Goal: Task Accomplishment & Management: Use online tool/utility

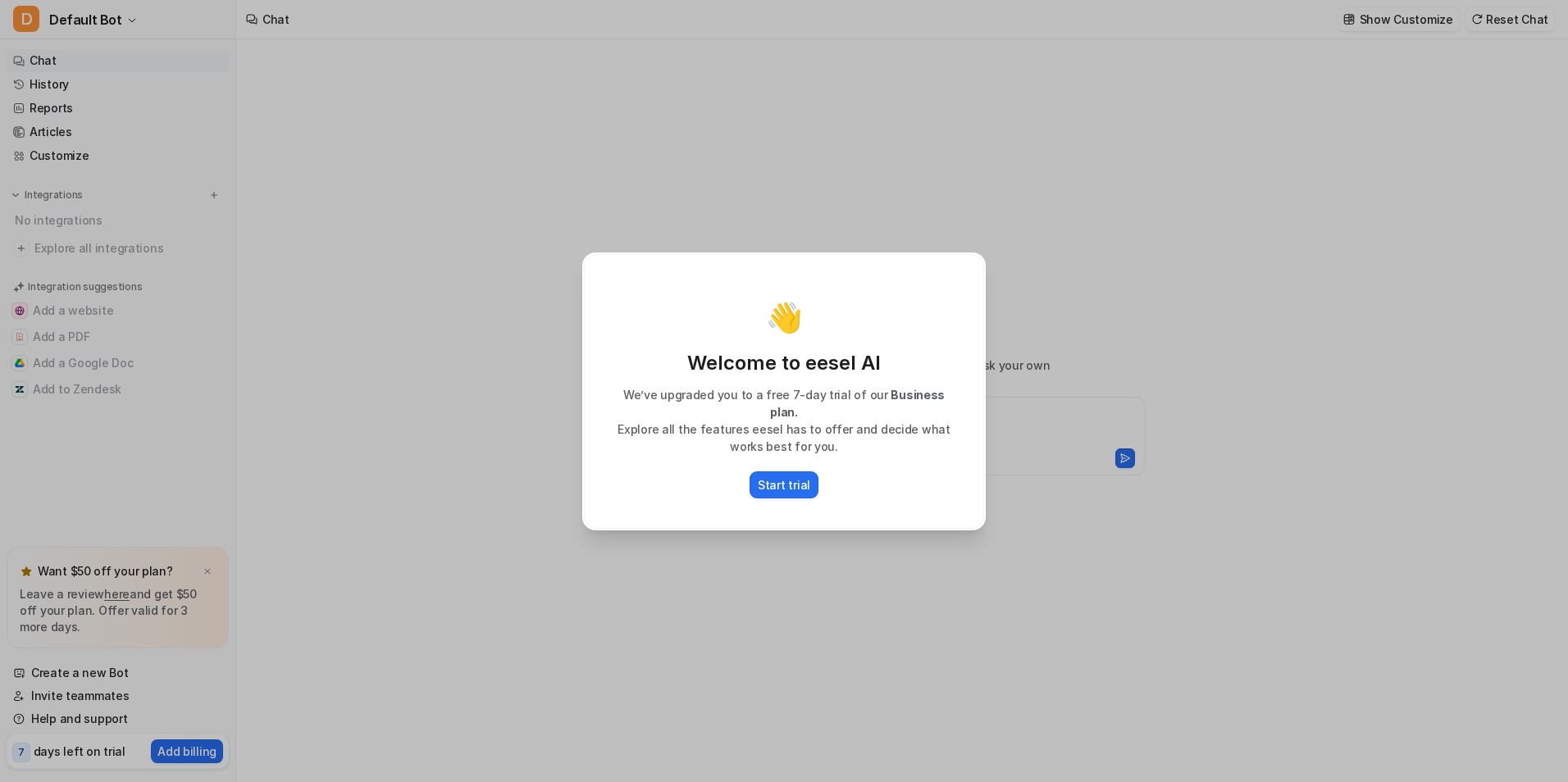
type textarea "**********"
click at [775, 476] on p "Start trial" at bounding box center [784, 485] width 52 height 17
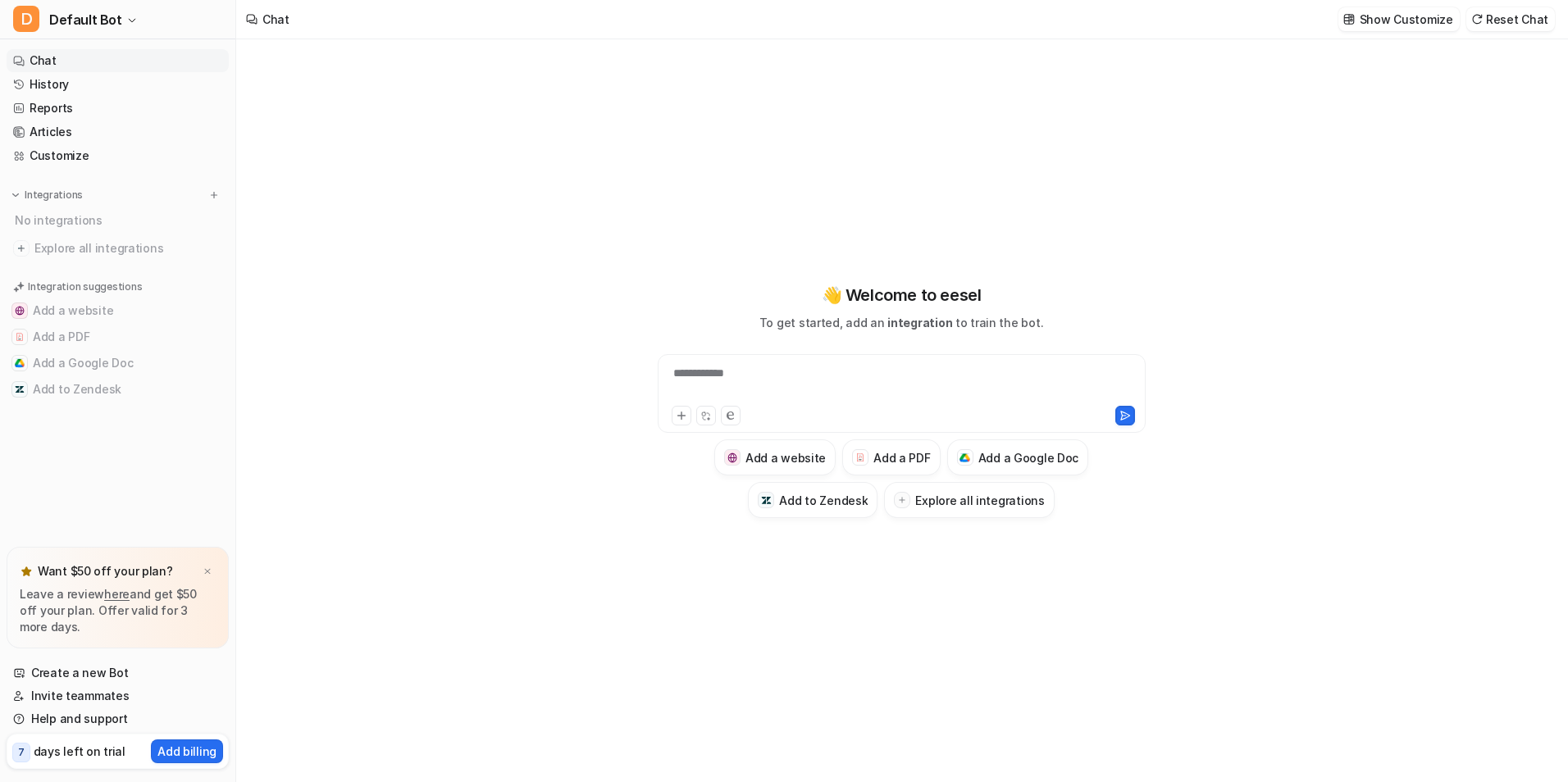
click at [769, 350] on div "**********" at bounding box center [901, 400] width 603 height 235
click at [773, 376] on div "**********" at bounding box center [901, 383] width 479 height 37
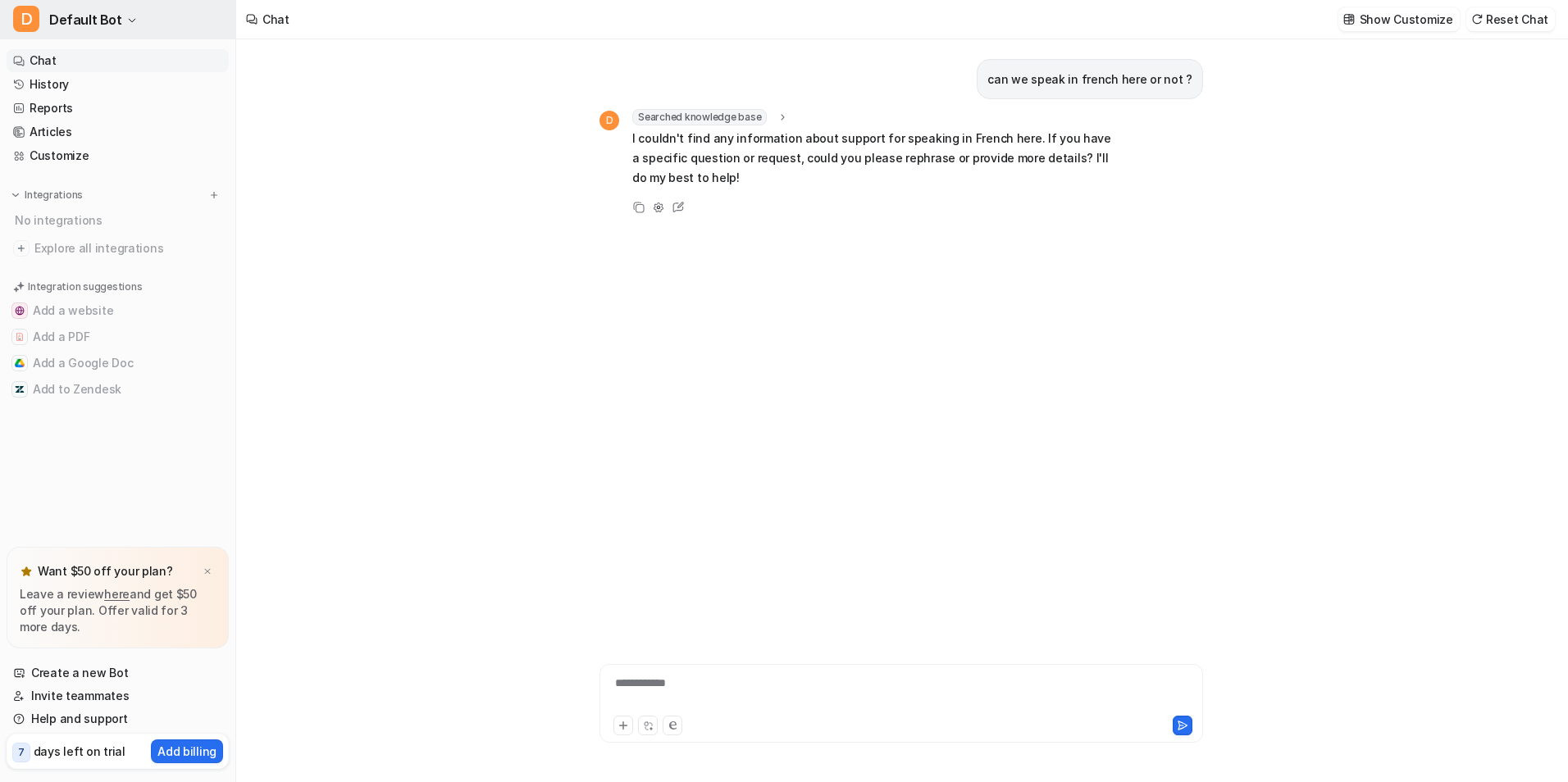
click at [105, 14] on span "Default Bot" at bounding box center [86, 20] width 73 height 23
click at [110, 121] on link "Settings" at bounding box center [131, 124] width 227 height 27
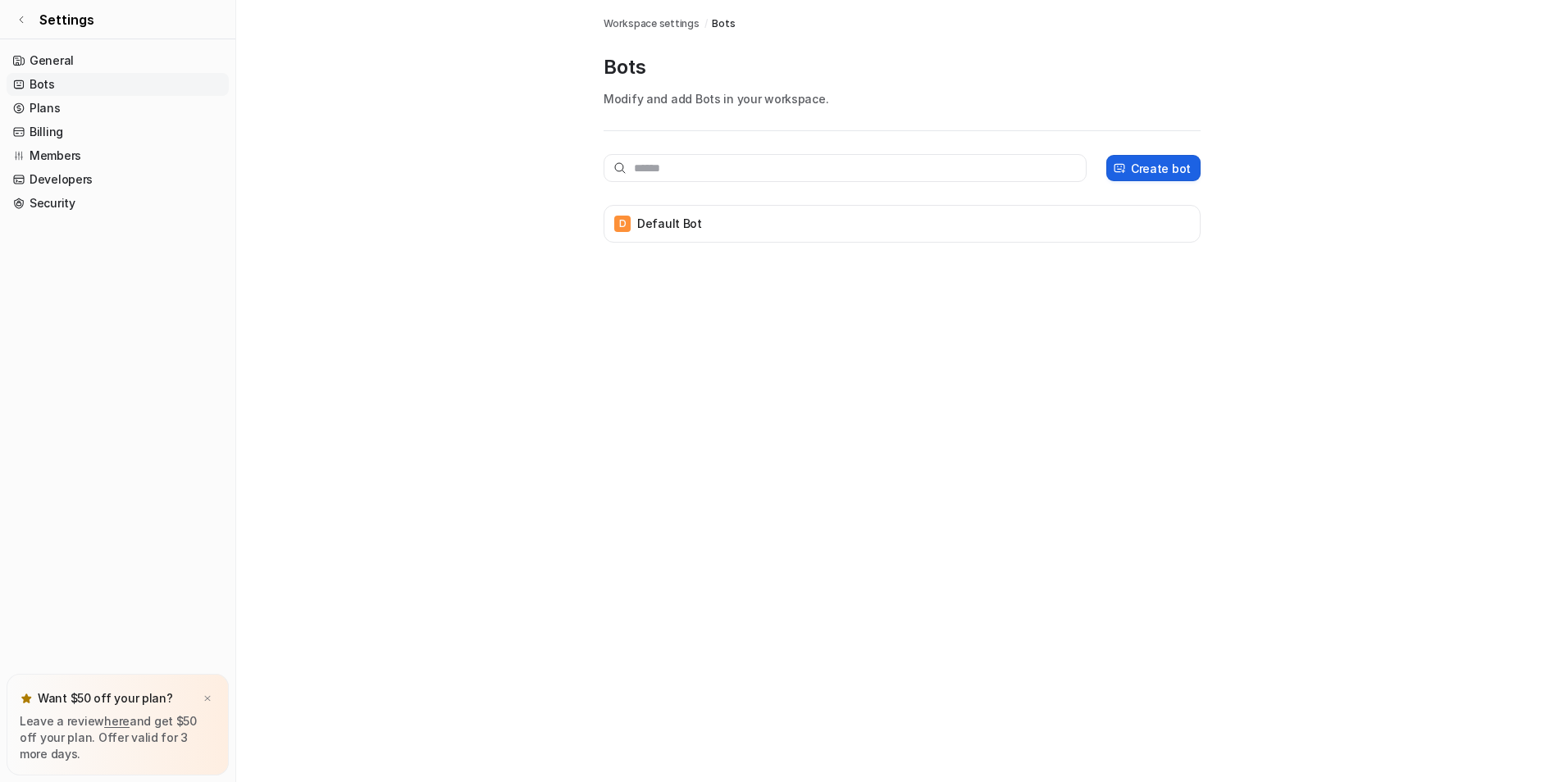
click at [1135, 162] on p "Create bot" at bounding box center [1161, 168] width 60 height 17
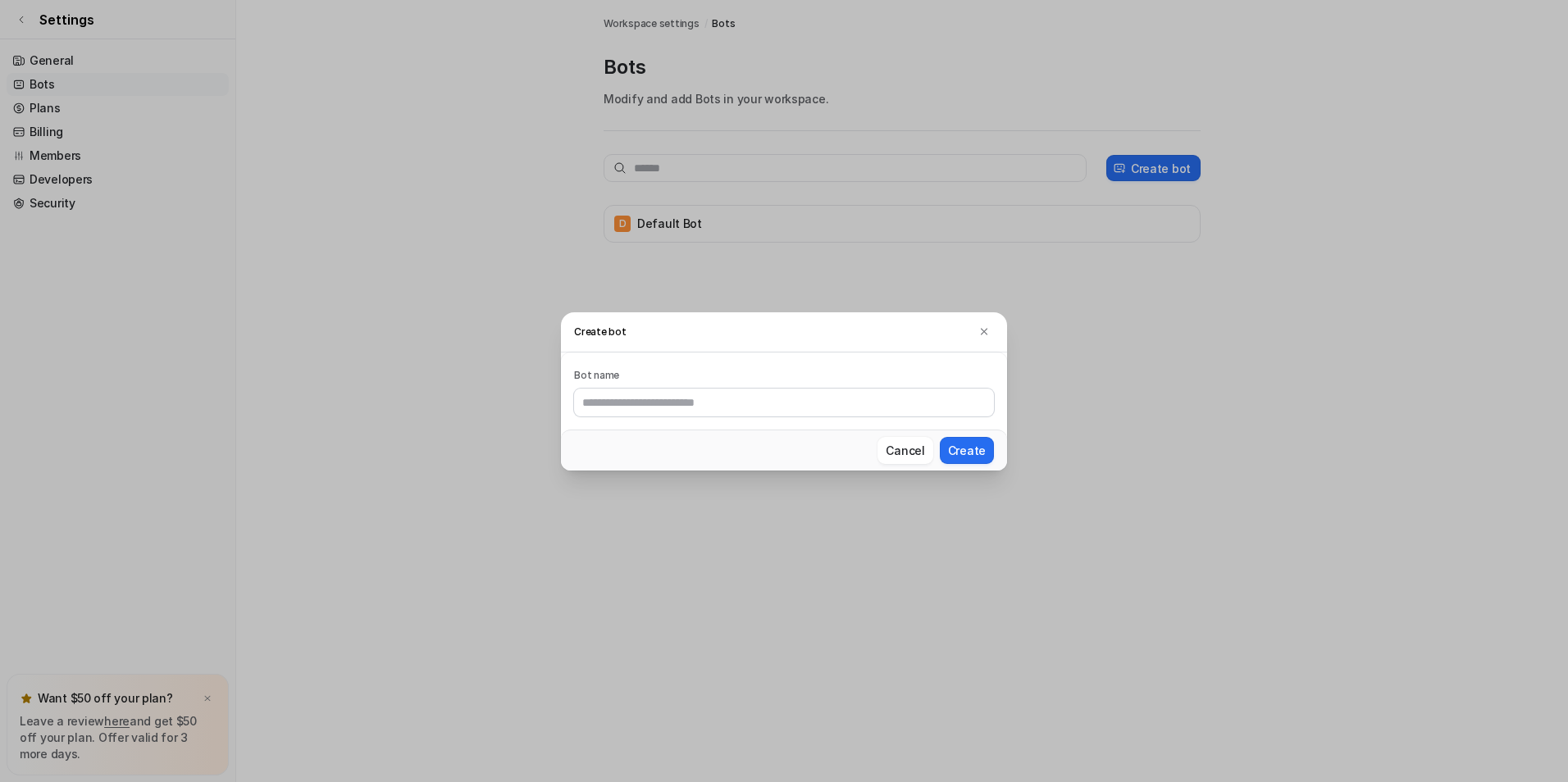
click at [985, 316] on h3 "Create bot" at bounding box center [784, 332] width 446 height 40
click at [983, 328] on img at bounding box center [983, 331] width 11 height 12
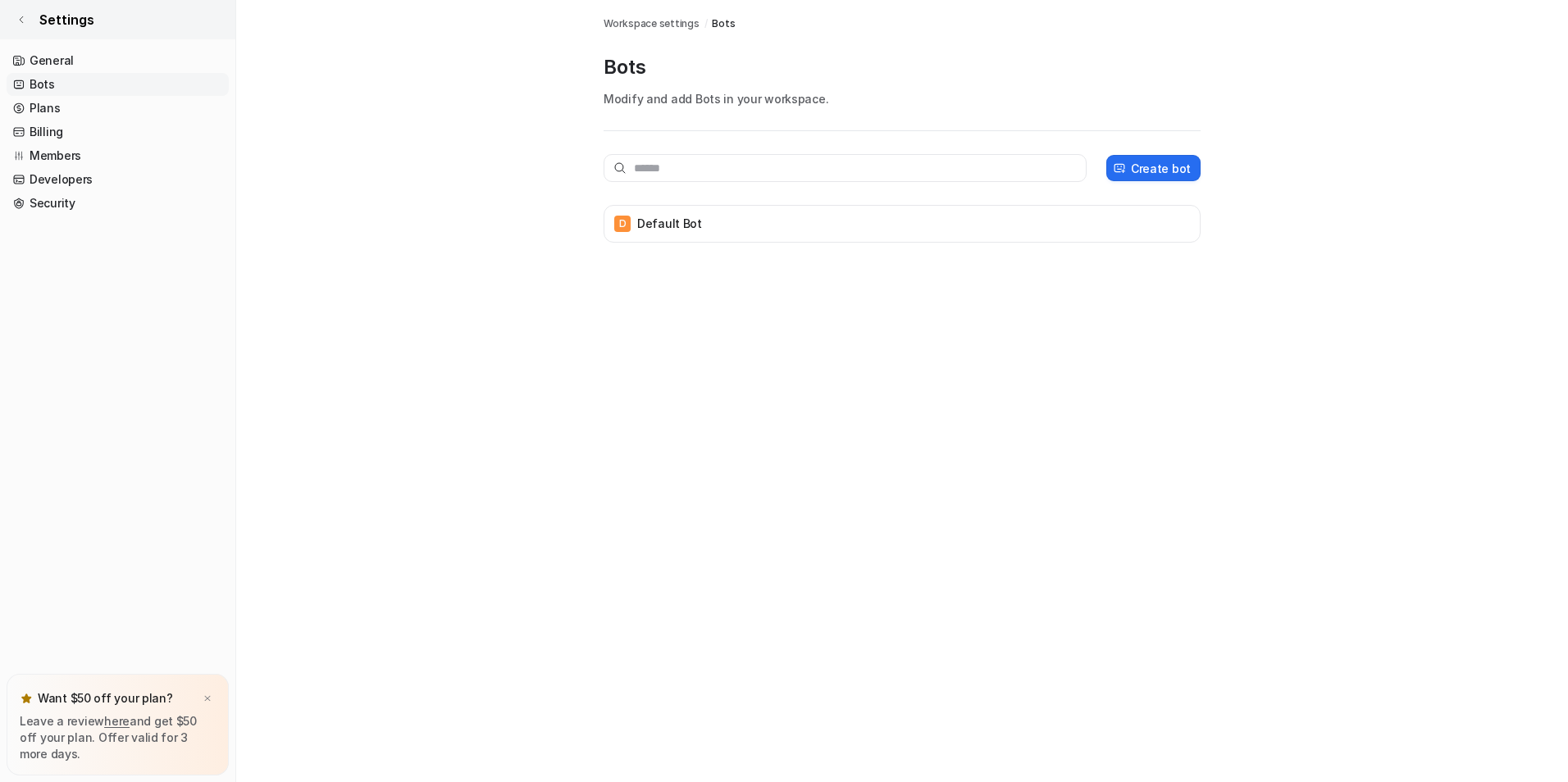
click at [27, 18] on link "Settings" at bounding box center [117, 20] width 235 height 39
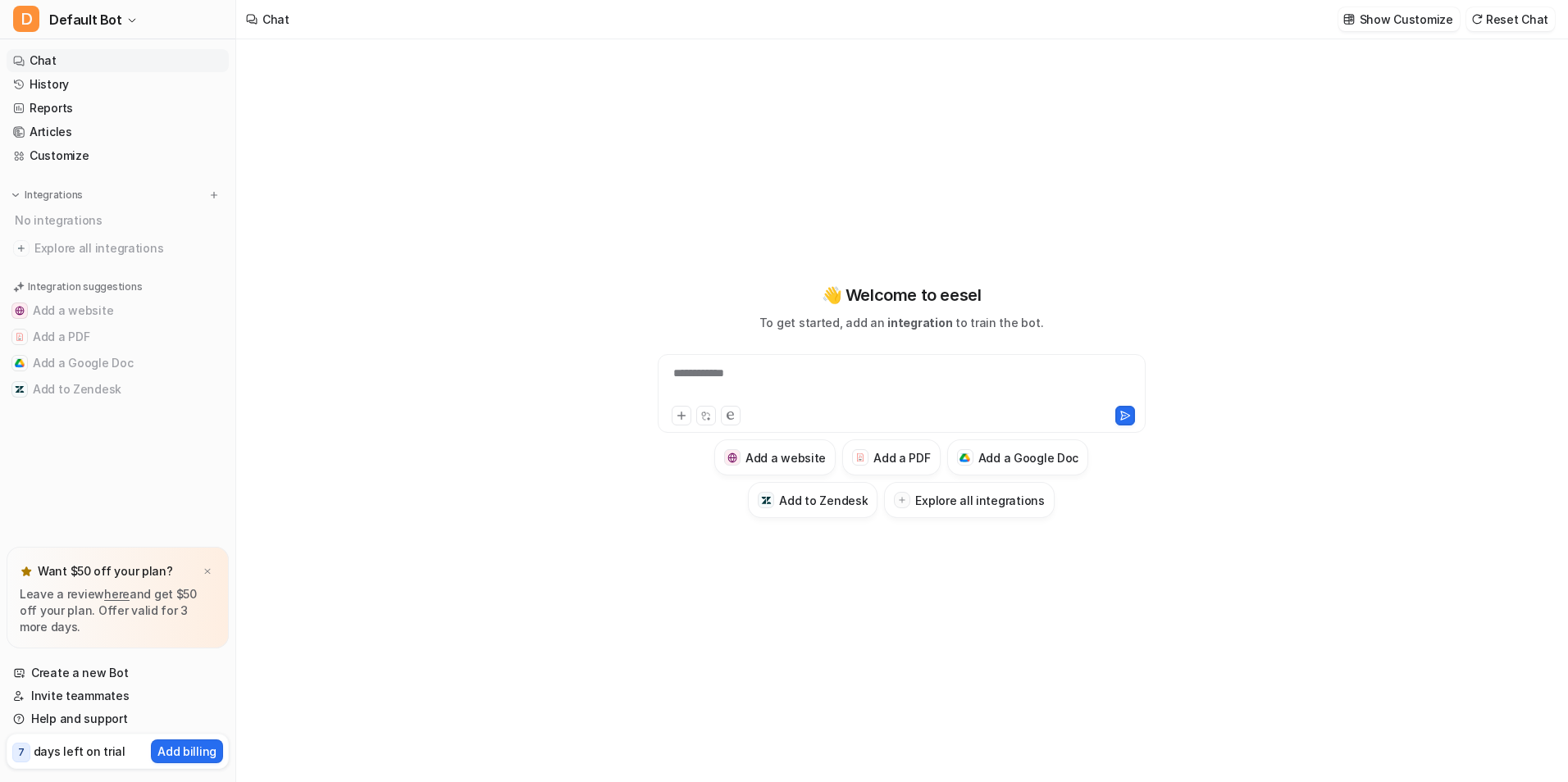
click at [80, 214] on div "No integrations" at bounding box center [119, 220] width 219 height 27
click at [214, 189] on img at bounding box center [213, 195] width 11 height 11
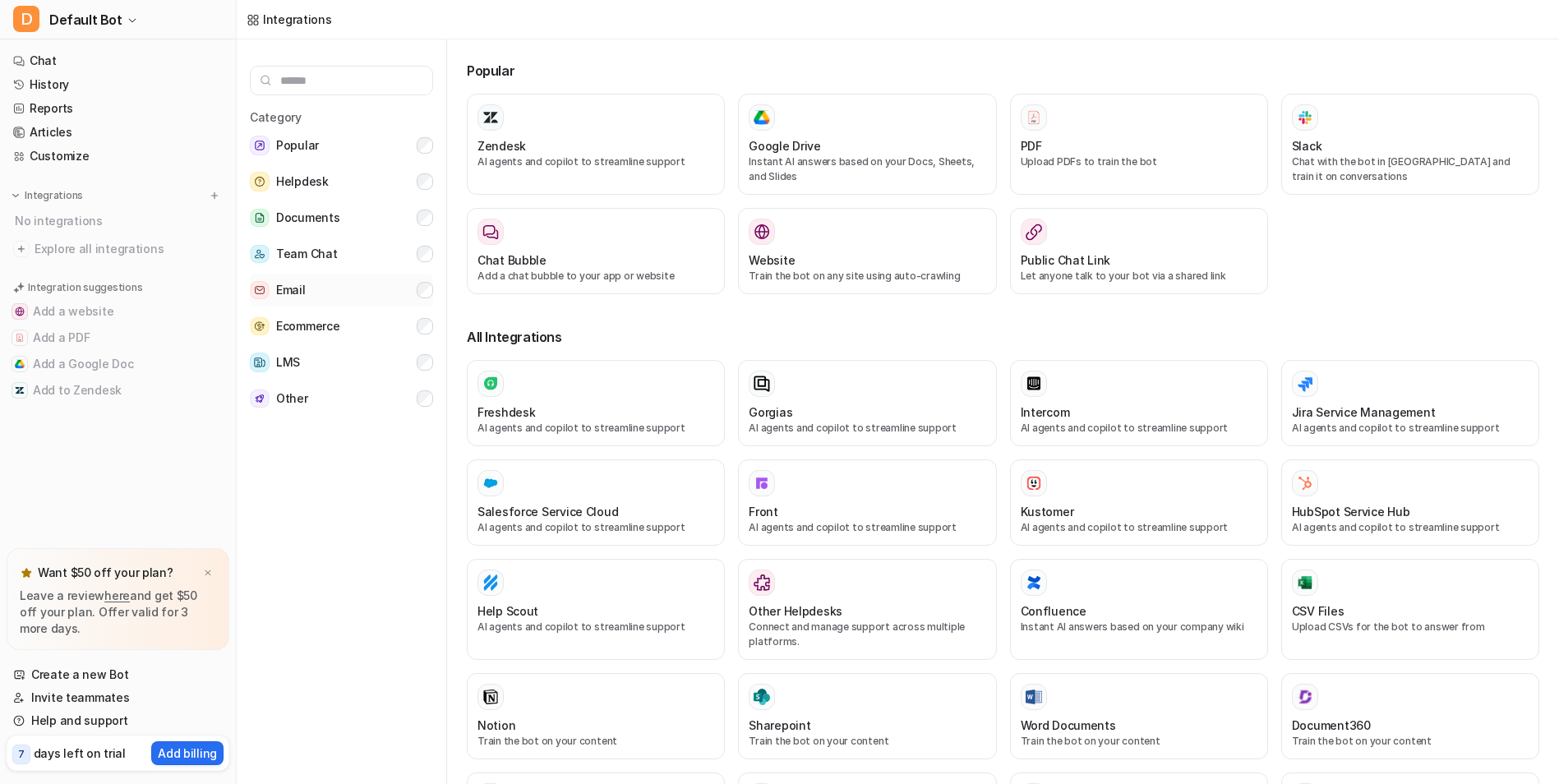
click at [350, 279] on button "Email" at bounding box center [341, 290] width 183 height 33
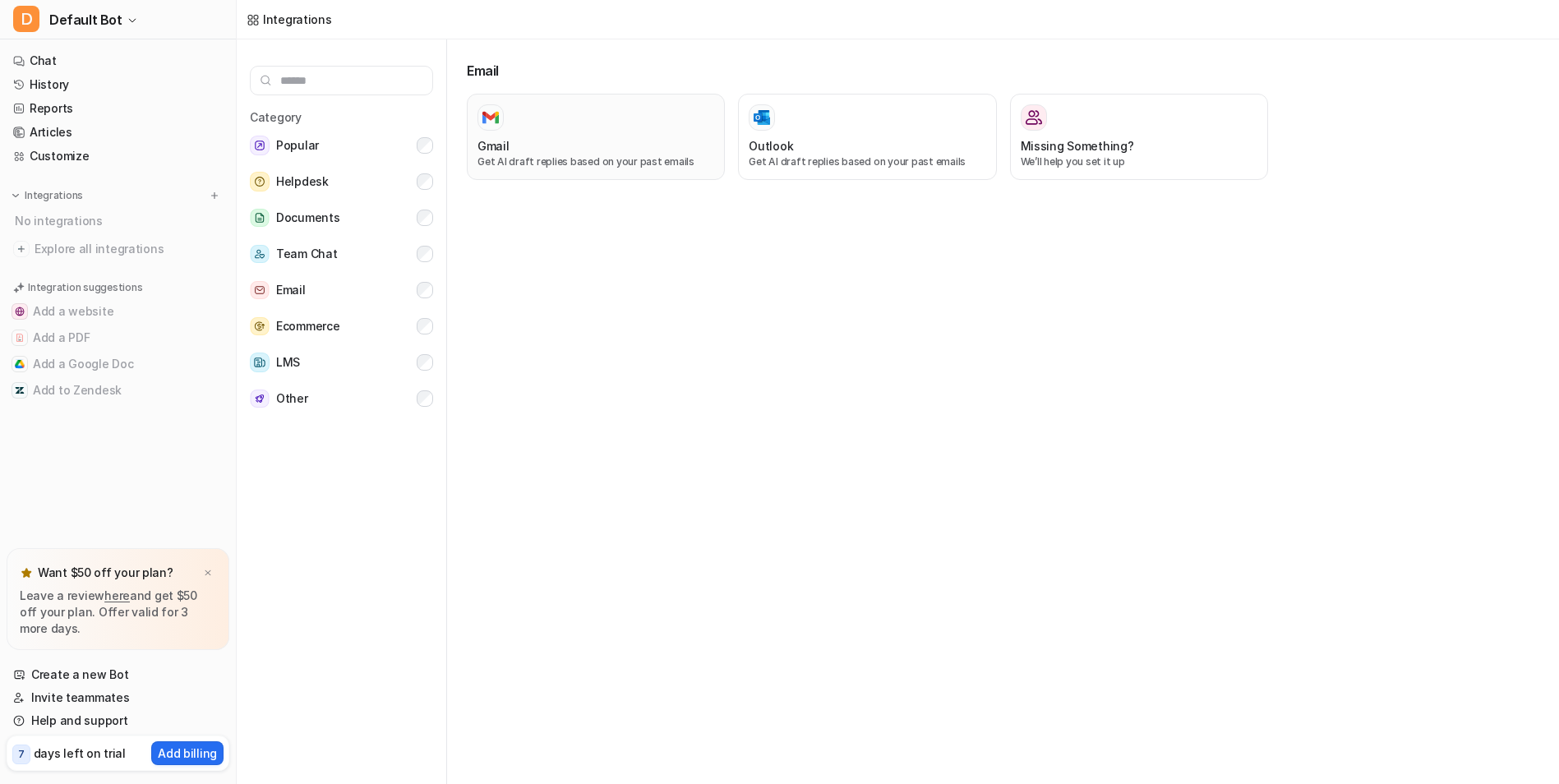
click at [635, 137] on div "Gmail" at bounding box center [595, 146] width 236 height 17
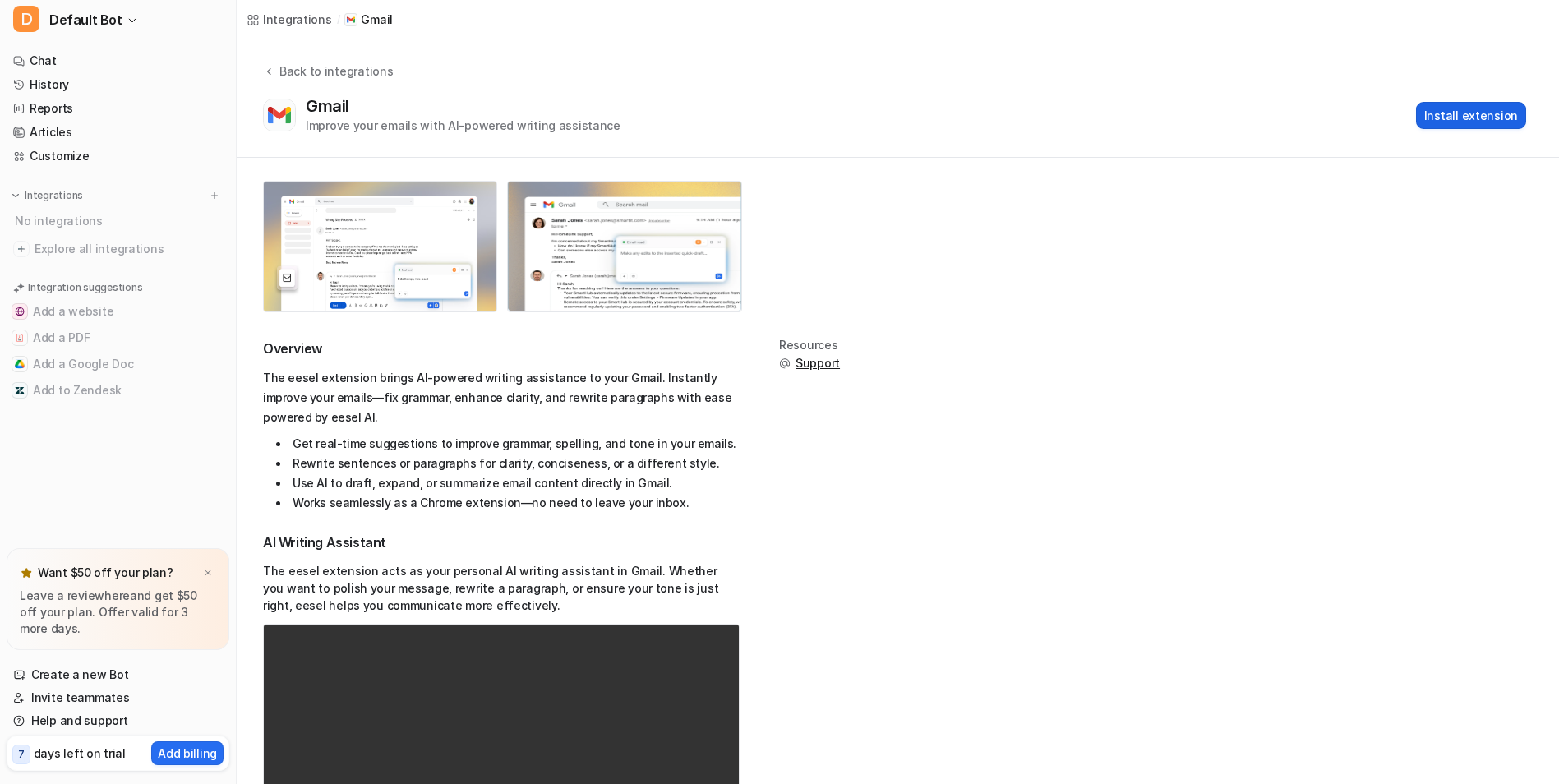
click at [1450, 123] on button "Install extension" at bounding box center [1471, 115] width 110 height 27
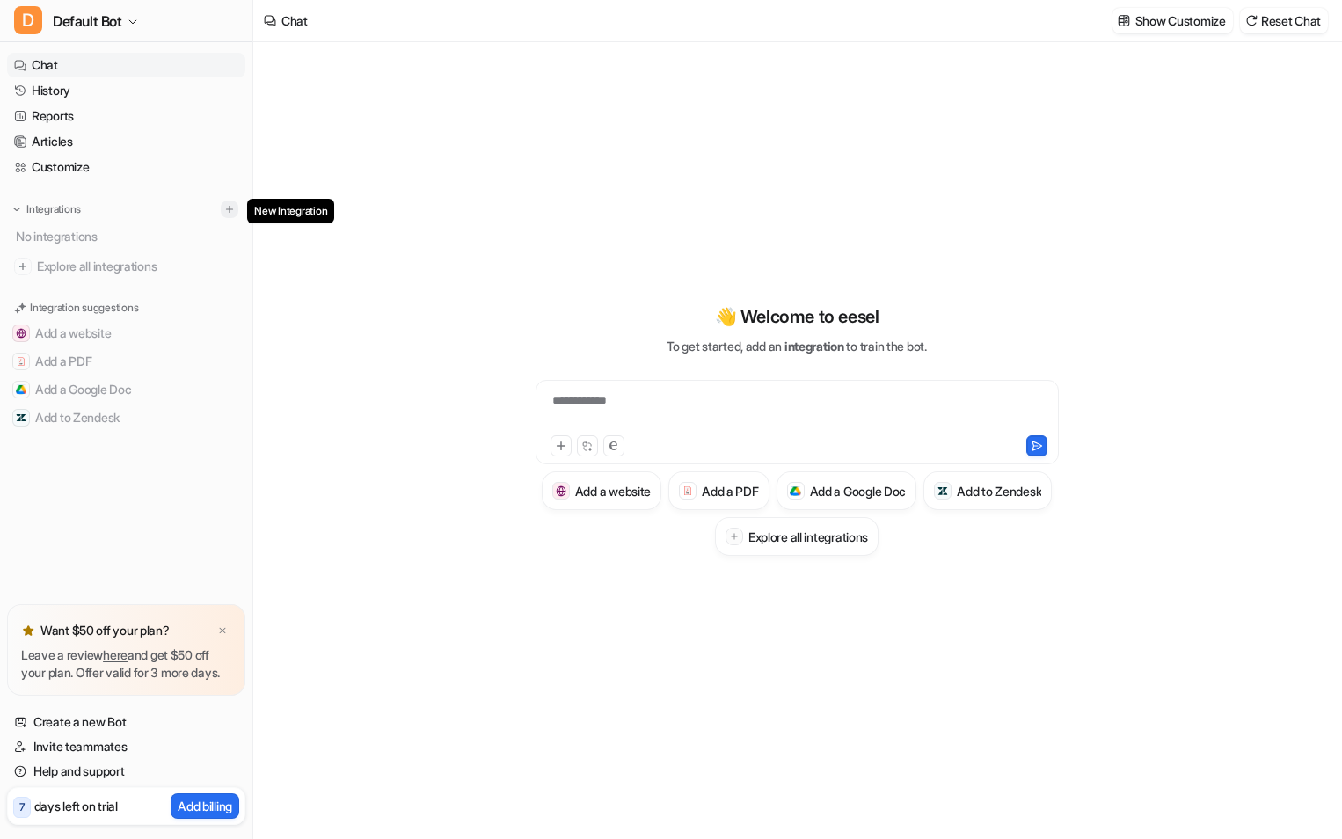
click at [234, 205] on img at bounding box center [229, 209] width 12 height 12
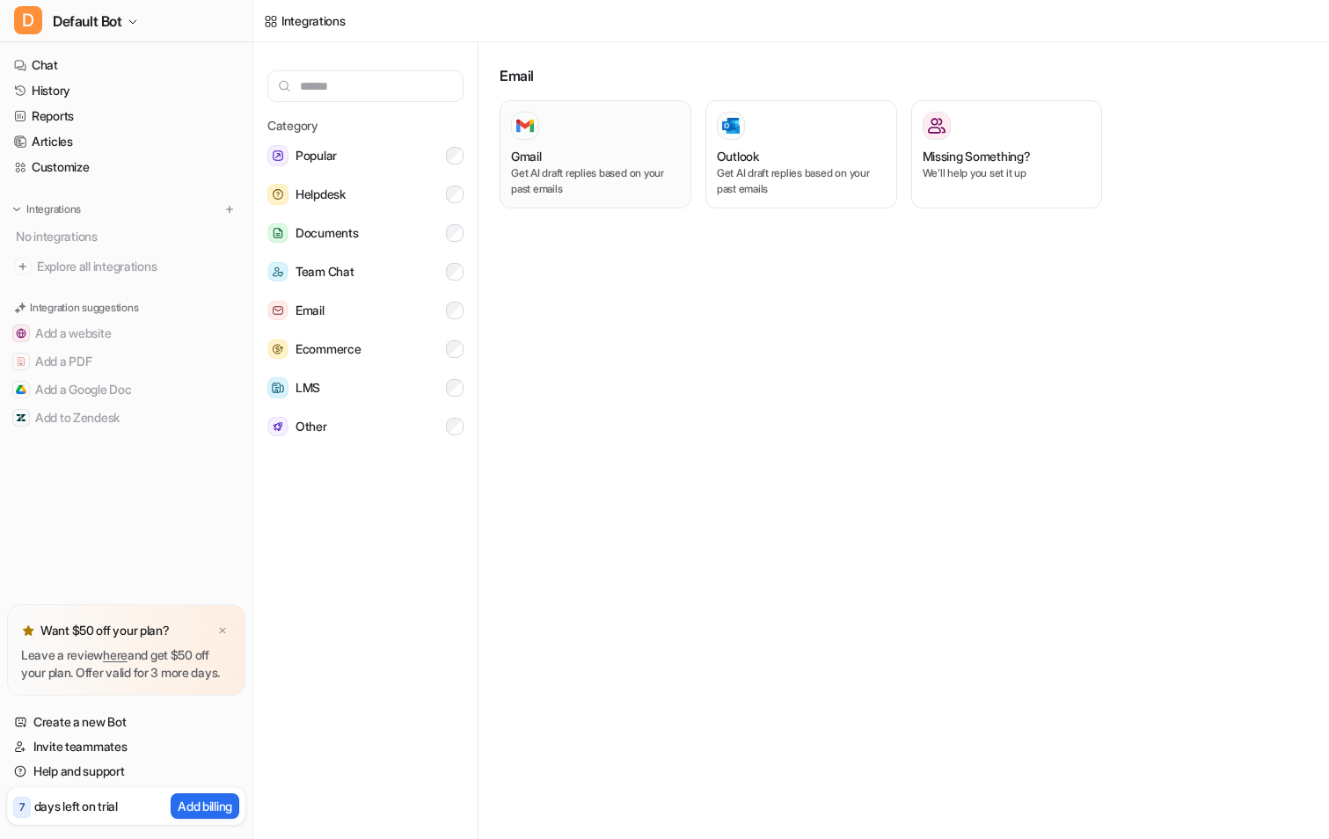
click at [579, 123] on div at bounding box center [595, 126] width 169 height 28
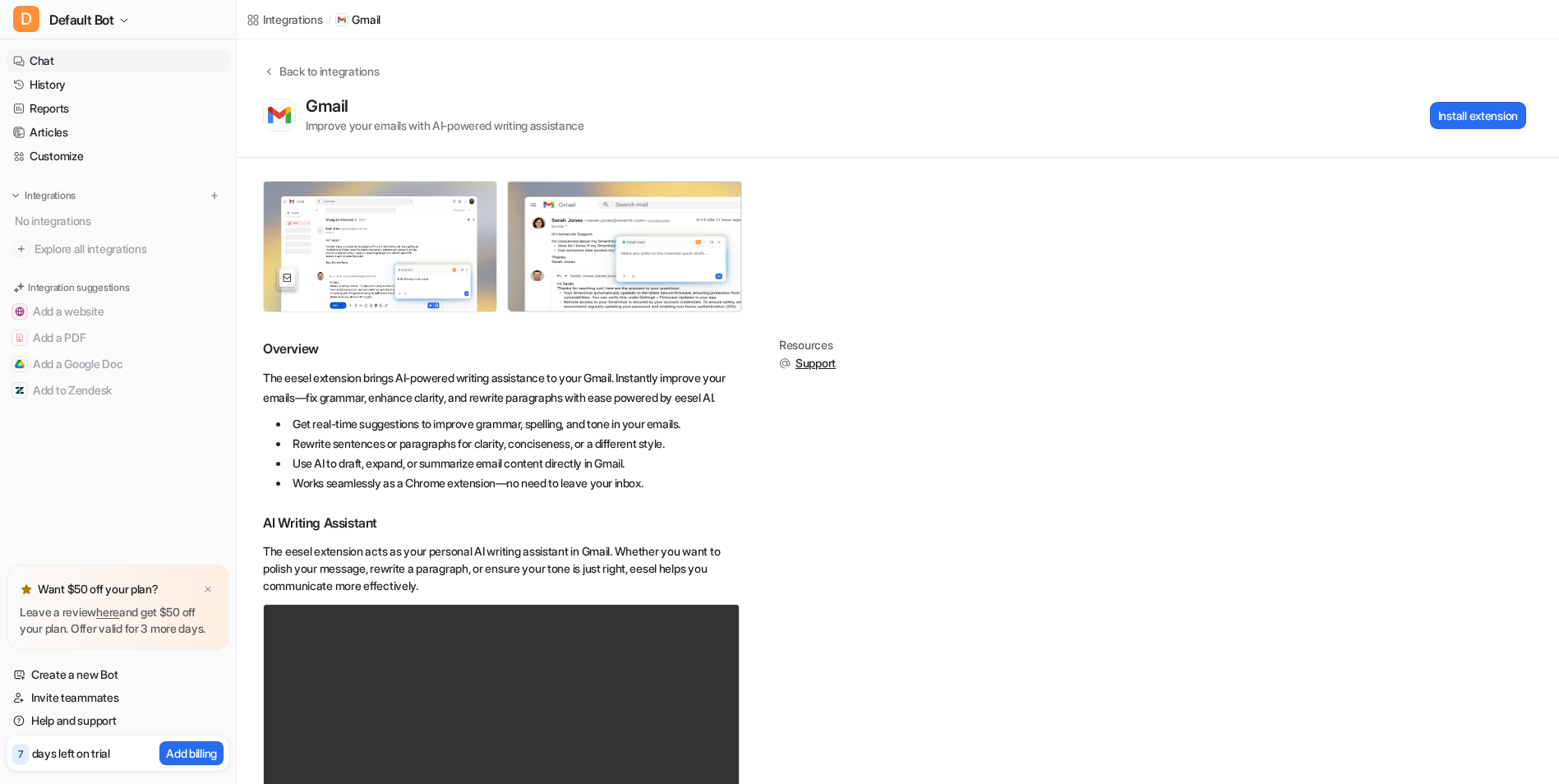
drag, startPoint x: 31, startPoint y: 57, endPoint x: 37, endPoint y: 63, distance: 8.5
click at [31, 58] on link "Chat" at bounding box center [118, 61] width 222 height 23
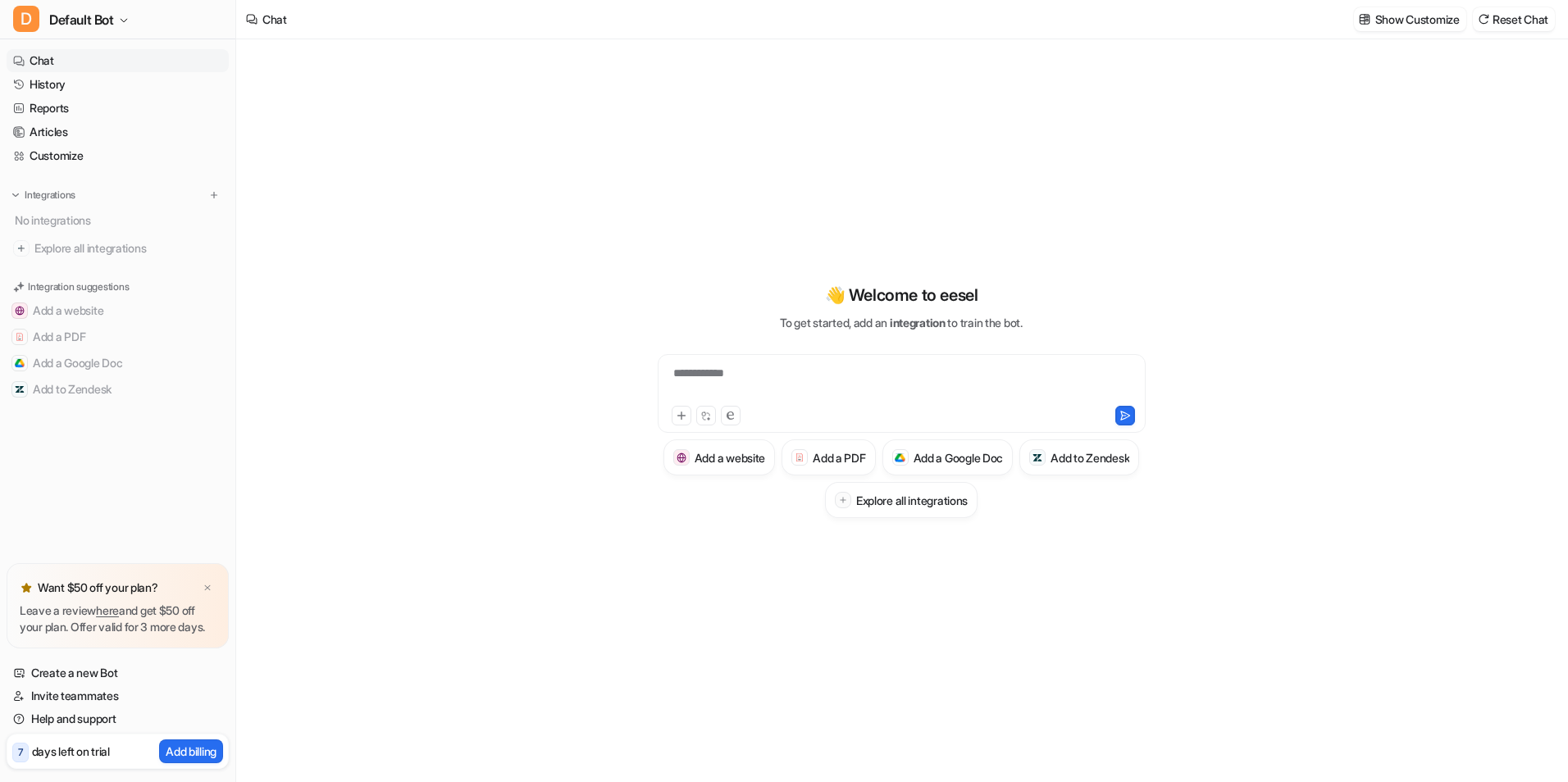
click at [817, 375] on div "**********" at bounding box center [901, 383] width 479 height 37
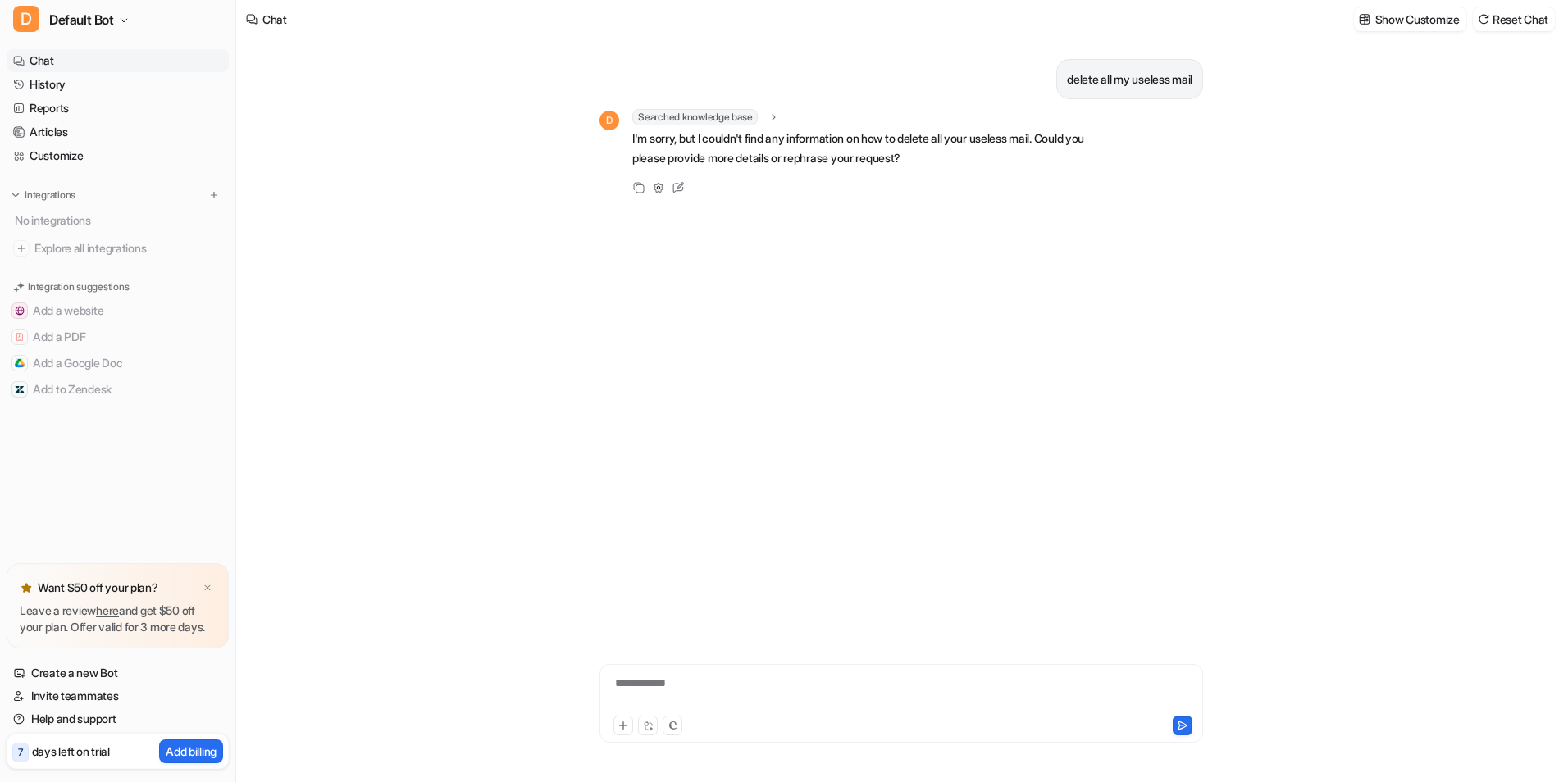
drag, startPoint x: 48, startPoint y: 23, endPoint x: 759, endPoint y: 336, distance: 776.8
click at [759, 339] on div "delete all my useless mail D Searched knowledge base search_queries : "delete a…" at bounding box center [901, 330] width 603 height 582
